Goal: Check status

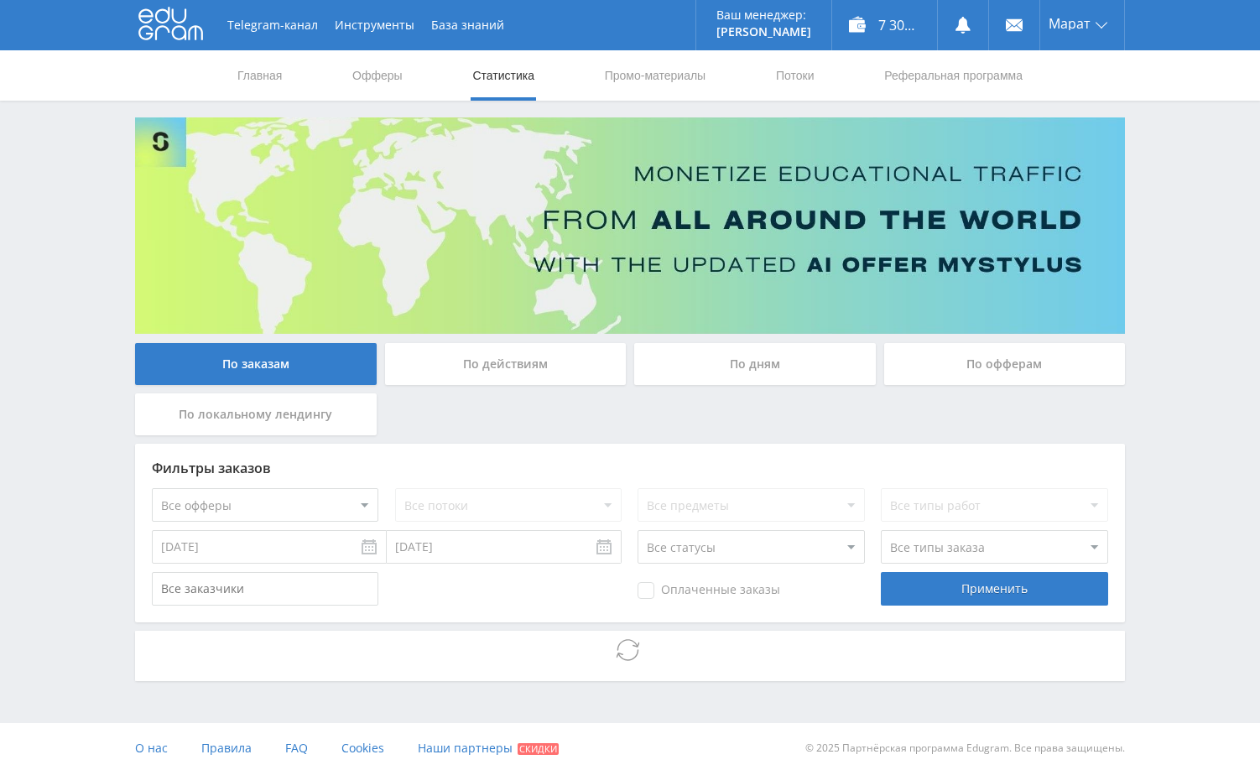
click at [1168, 446] on div "Telegram-канал Инструменты База знаний Ваш менеджер: [PERSON_NAME] Alex Online …" at bounding box center [630, 387] width 1260 height 774
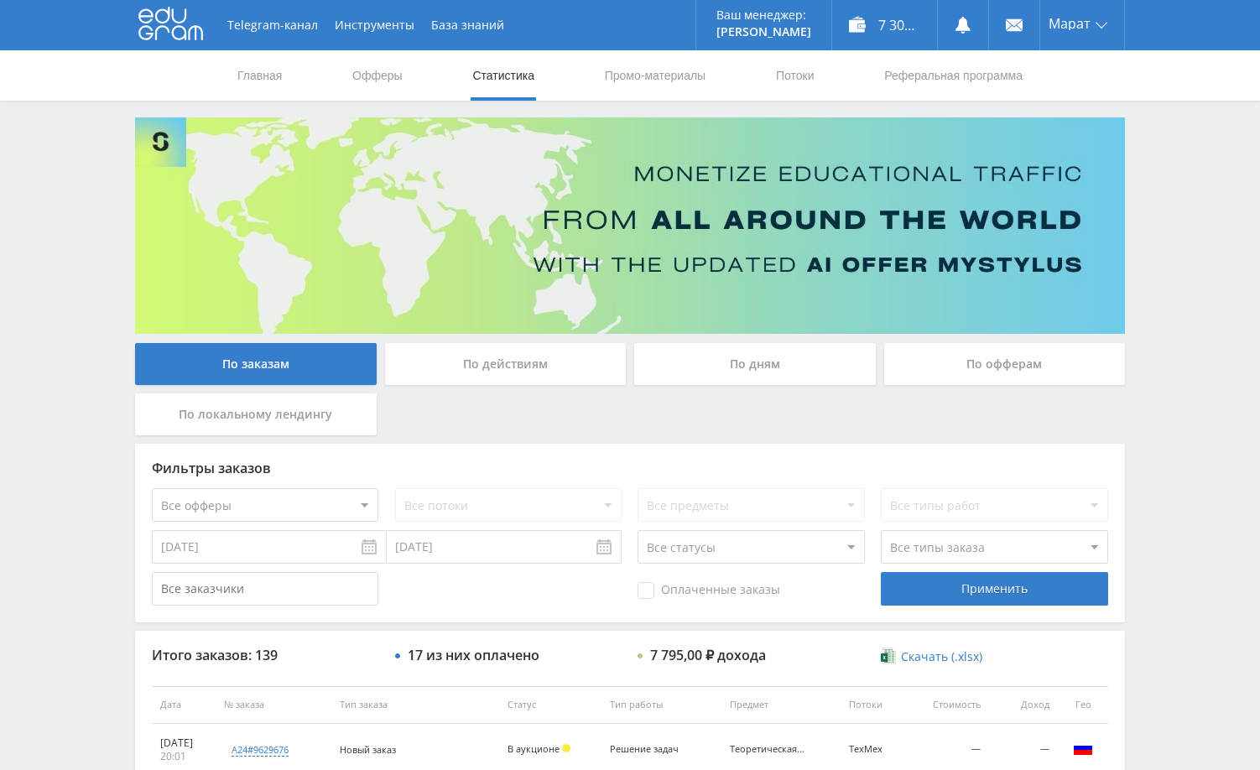
click at [1155, 436] on div "Telegram-канал Инструменты База знаний Ваш менеджер: [PERSON_NAME] Alex Online …" at bounding box center [630, 704] width 1260 height 1409
click at [1171, 322] on div "Telegram-канал Инструменты База знаний Ваш менеджер: [PERSON_NAME] Alex Online …" at bounding box center [630, 704] width 1260 height 1409
click at [1195, 290] on div "Telegram-канал Инструменты База знаний Ваш менеджер: [PERSON_NAME] Alex Online …" at bounding box center [630, 704] width 1260 height 1409
